Goal: Navigation & Orientation: Understand site structure

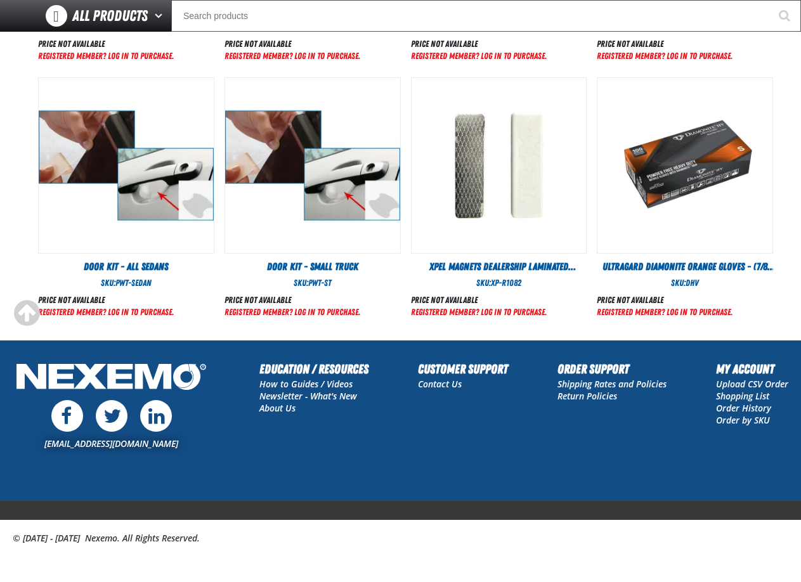
scroll to position [568, 0]
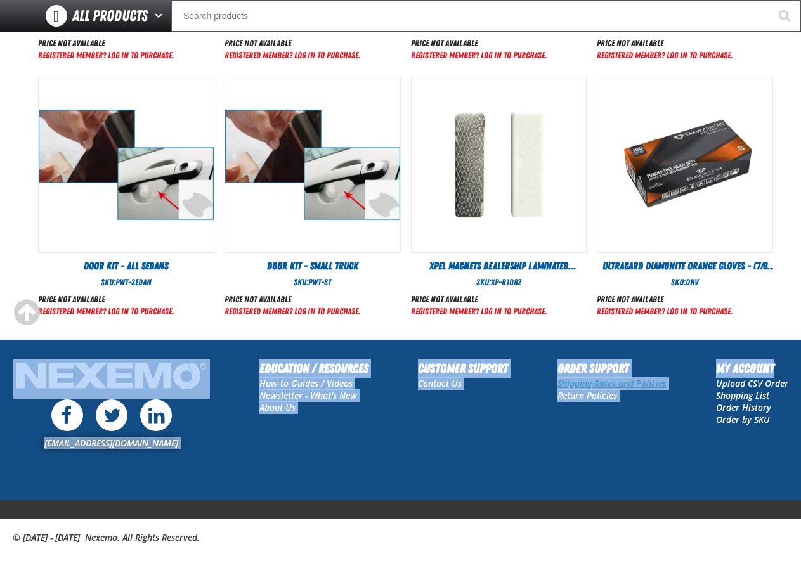
drag, startPoint x: 798, startPoint y: 333, endPoint x: 594, endPoint y: 385, distance: 210.2
click at [799, 347] on div "Staging Site 5.1 Upgrade Site Log In Log In Welcome Log In Orders Email Us Now!…" at bounding box center [400, 7] width 801 height 1150
click at [550, 454] on div "customerservice@nexemo.com Education / Resources How to Guides / Videos Newslet…" at bounding box center [400, 429] width 801 height 141
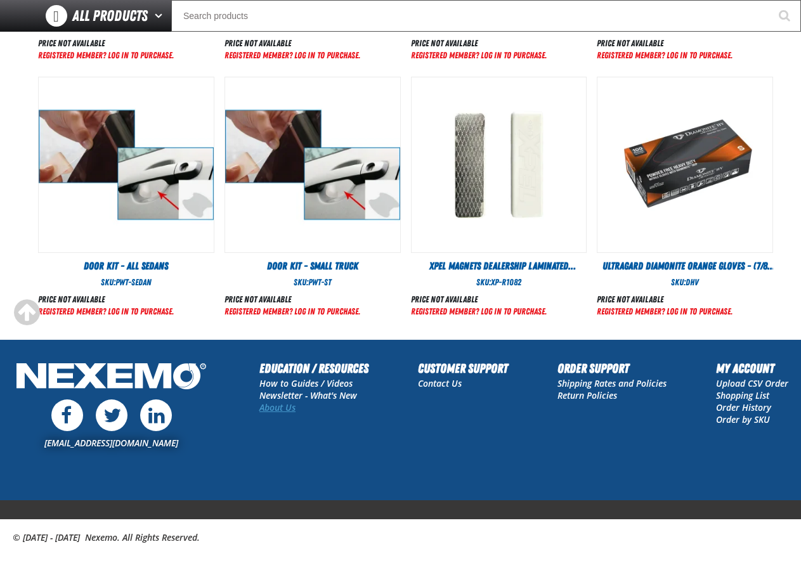
click at [279, 410] on link "About Us" at bounding box center [277, 408] width 36 height 12
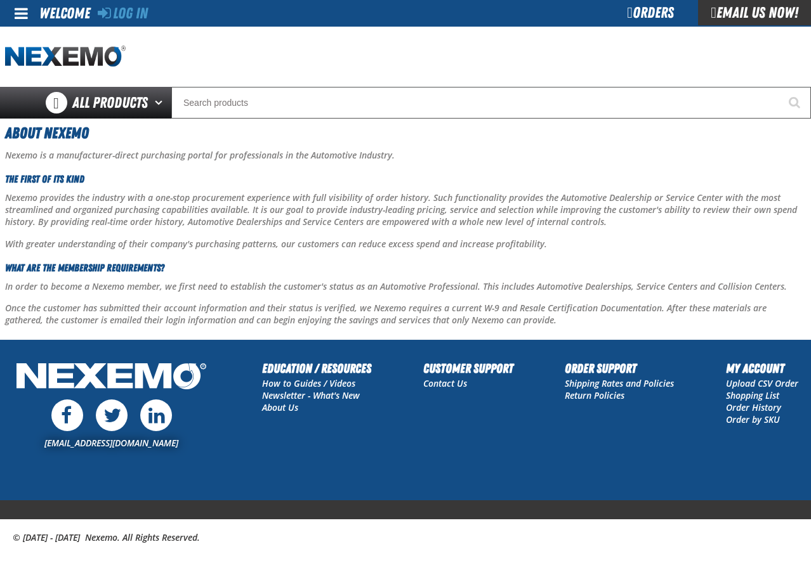
click at [23, 12] on span at bounding box center [21, 13] width 13 height 15
click at [92, 55] on img "Home" at bounding box center [65, 57] width 121 height 22
